Goal: Task Accomplishment & Management: Use online tool/utility

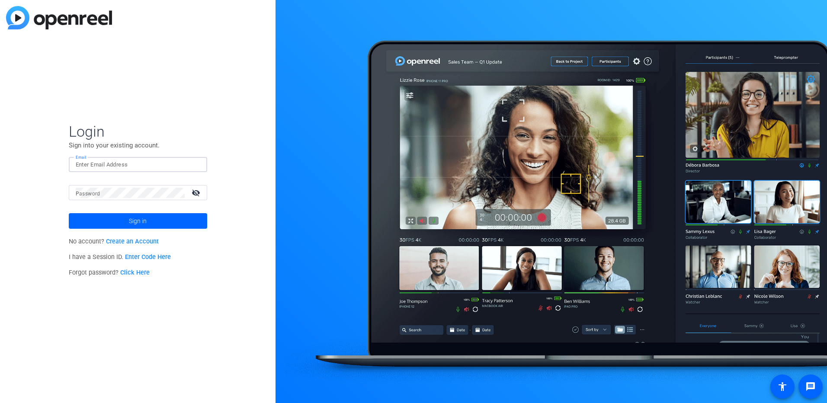
click at [127, 163] on input "Email" at bounding box center [138, 165] width 125 height 10
click at [122, 217] on span at bounding box center [138, 221] width 138 height 21
click at [132, 223] on span "Sign in" at bounding box center [138, 221] width 18 height 22
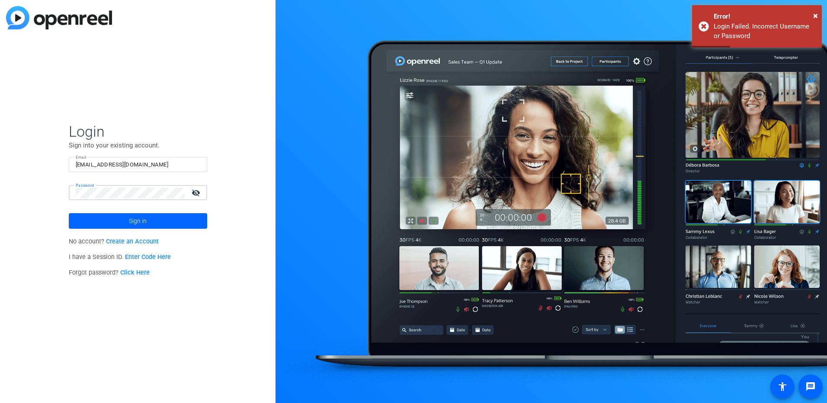
click at [32, 195] on div "Login Sign into your existing account. Email [EMAIL_ADDRESS][DOMAIN_NAME] Passw…" at bounding box center [137, 201] width 275 height 403
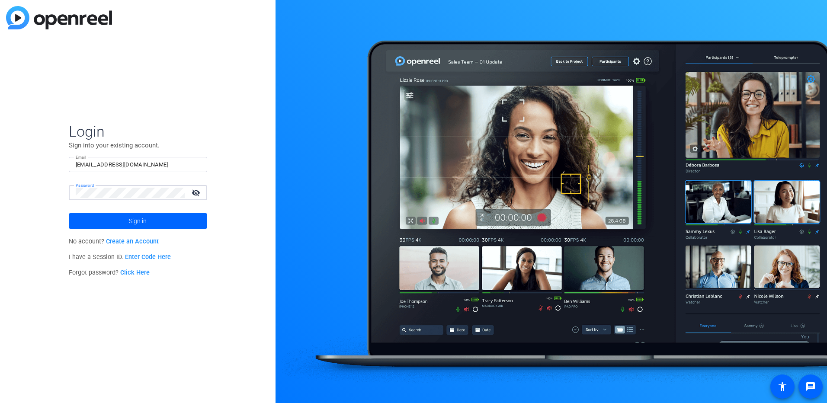
click at [195, 188] on mat-icon "visibility_off" at bounding box center [196, 192] width 21 height 13
click at [196, 191] on mat-icon "visibility" at bounding box center [196, 192] width 21 height 13
click at [137, 222] on span "Sign in" at bounding box center [138, 221] width 18 height 22
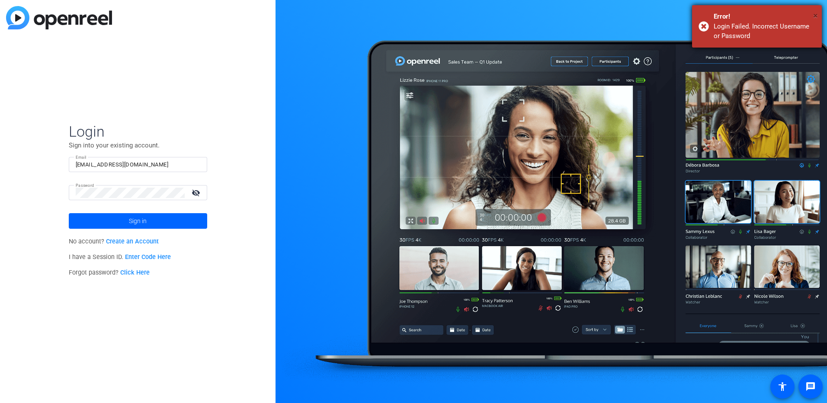
click at [813, 14] on span "×" at bounding box center [815, 15] width 5 height 10
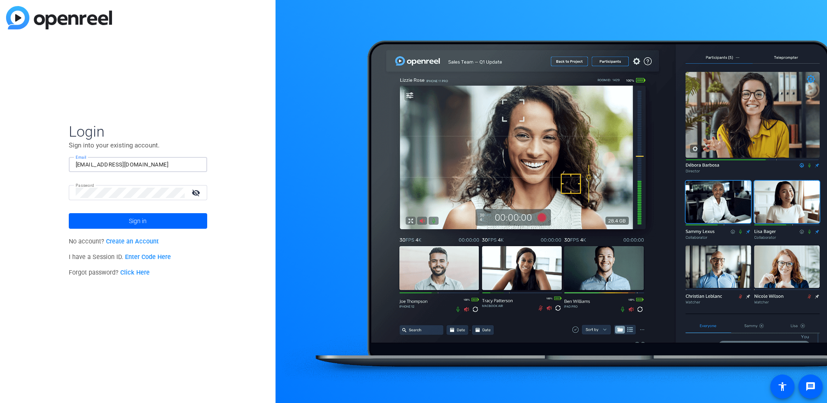
click at [78, 163] on input "[EMAIL_ADDRESS][DOMAIN_NAME]" at bounding box center [138, 165] width 125 height 10
type input "[EMAIL_ADDRESS][DOMAIN_NAME]"
click at [131, 220] on span "Sign in" at bounding box center [138, 221] width 18 height 22
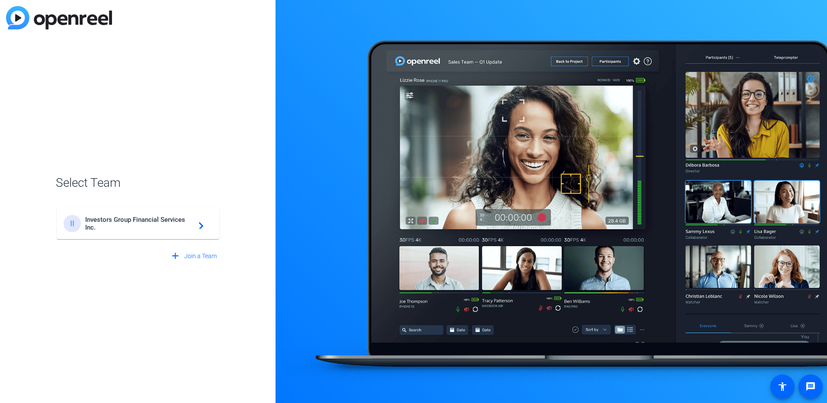
click at [166, 228] on span "Investors Group Financial Services Inc." at bounding box center [139, 224] width 108 height 16
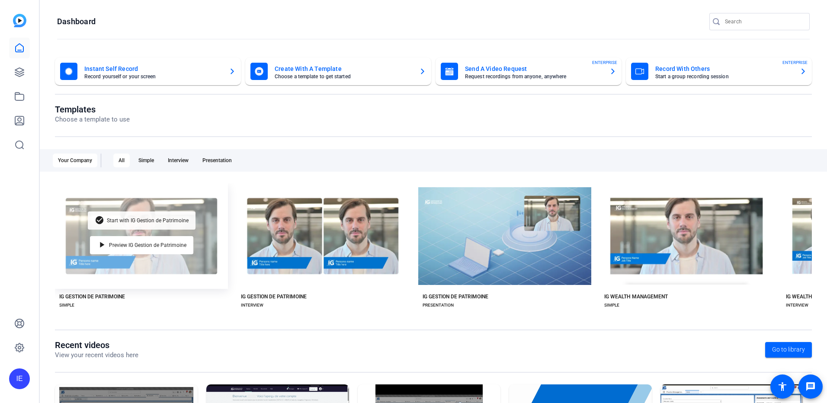
drag, startPoint x: 125, startPoint y: 213, endPoint x: 134, endPoint y: 211, distance: 9.4
click at [125, 213] on div "check_circle Start with IG Gestion de Patrimoine" at bounding box center [142, 220] width 108 height 18
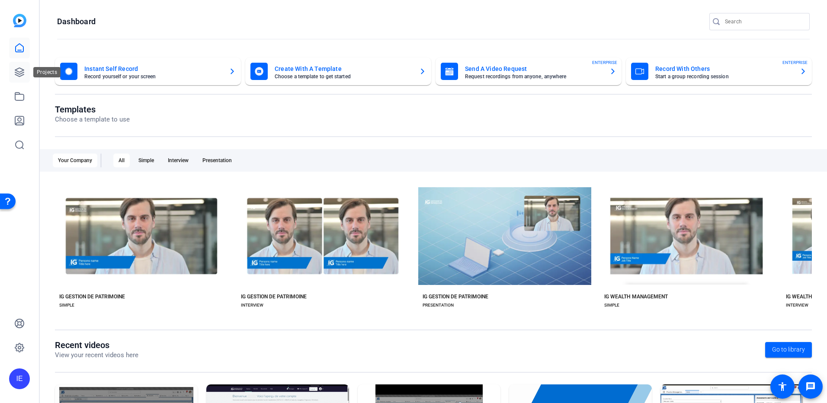
click at [25, 72] on link at bounding box center [19, 72] width 21 height 21
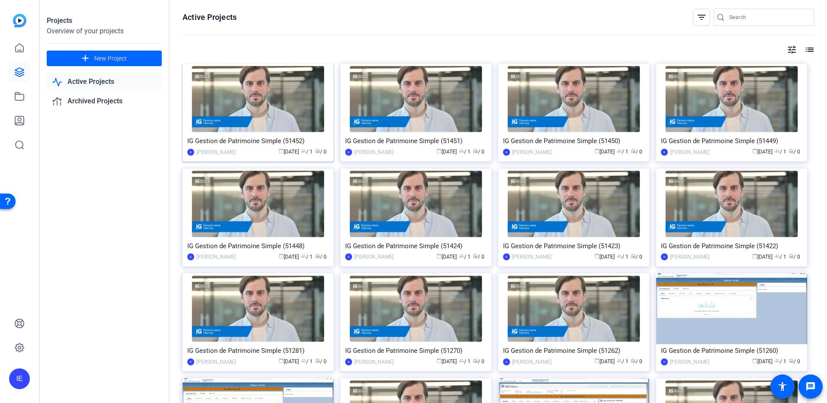
click at [276, 101] on img at bounding box center [257, 99] width 151 height 71
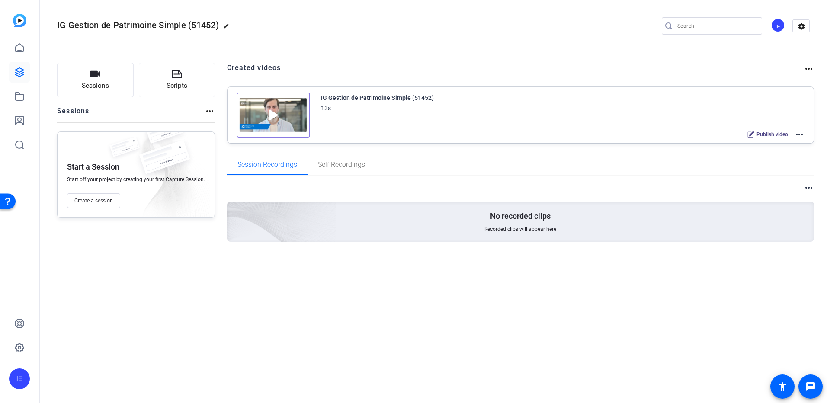
click at [800, 134] on mat-icon "more_horiz" at bounding box center [799, 134] width 10 height 10
click at [765, 147] on span "Edit in Creator" at bounding box center [767, 145] width 60 height 10
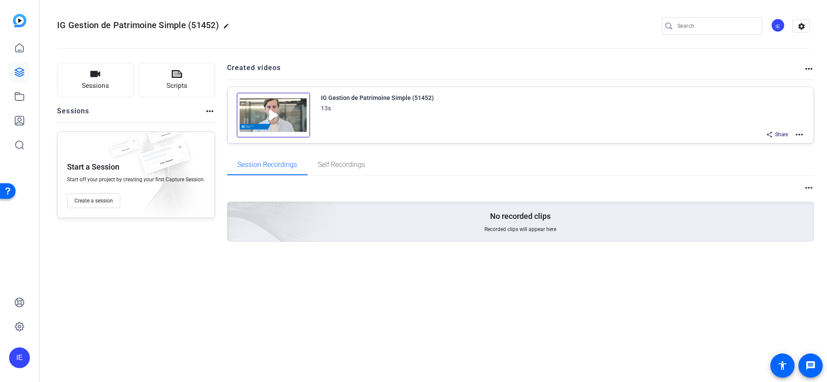
click at [800, 134] on mat-icon "more_horiz" at bounding box center [799, 134] width 10 height 10
click at [760, 144] on span "Edit in Creator" at bounding box center [767, 145] width 60 height 10
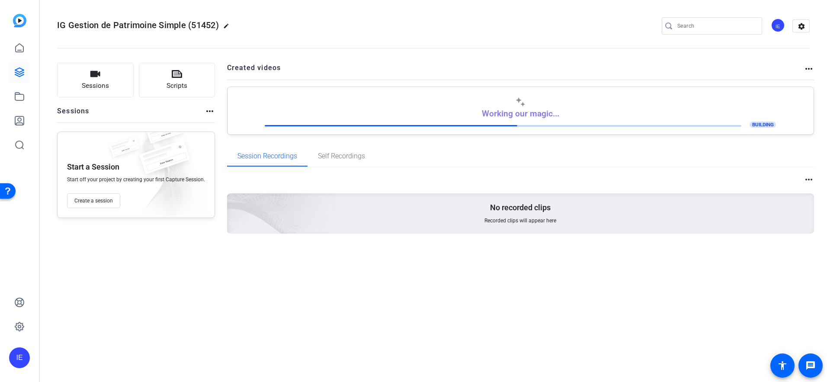
click at [22, 21] on img at bounding box center [19, 20] width 13 height 13
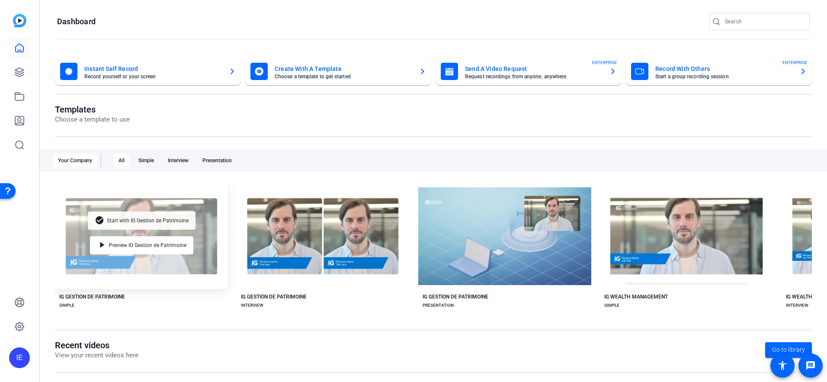
click at [140, 220] on span "Start with IG Gestion de Patrimoine" at bounding box center [148, 220] width 82 height 5
click at [155, 233] on div "check_circle Start with IG Gestion de Patrimoine play_arrow Preview IG Gestion …" at bounding box center [141, 235] width 173 height 105
click at [145, 218] on span "Start with IG Gestion de Patrimoine" at bounding box center [148, 220] width 82 height 5
